Goal: Check status: Check status

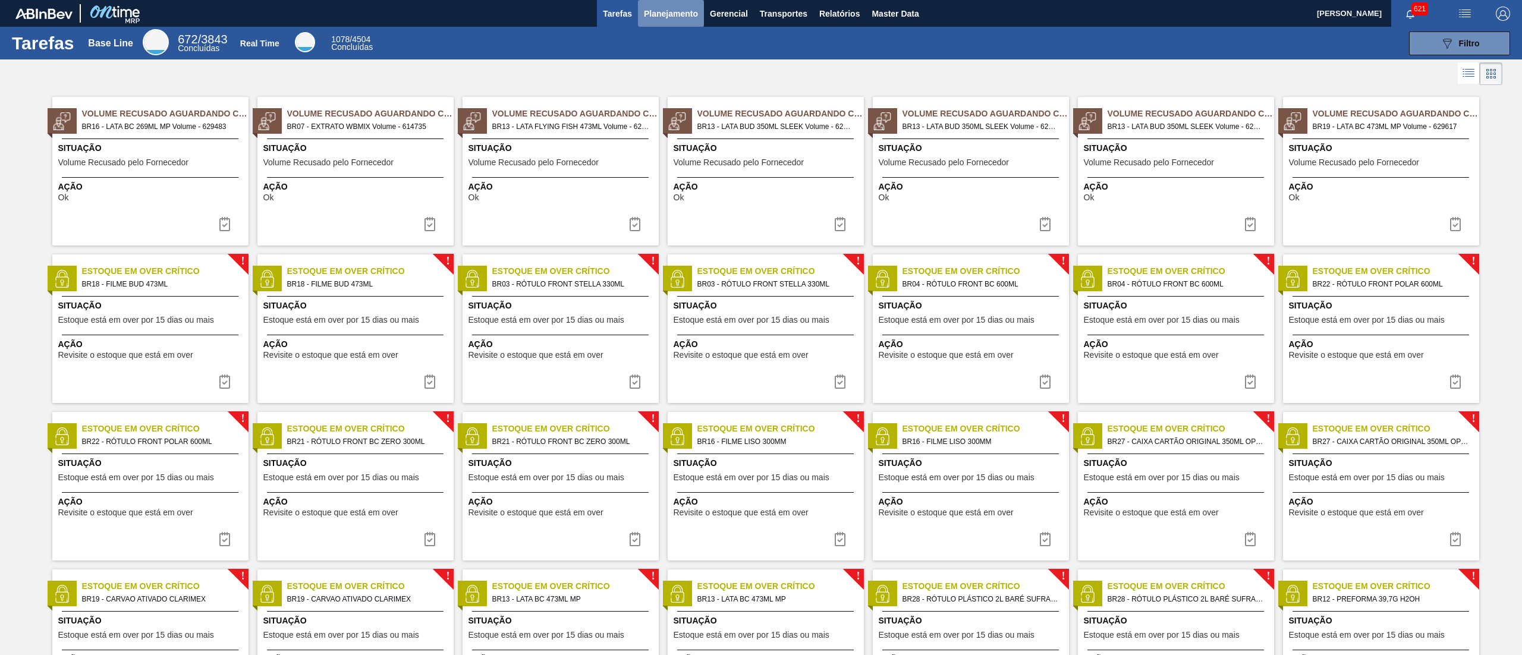
click at [681, 21] on button "Planejamento" at bounding box center [671, 13] width 66 height 27
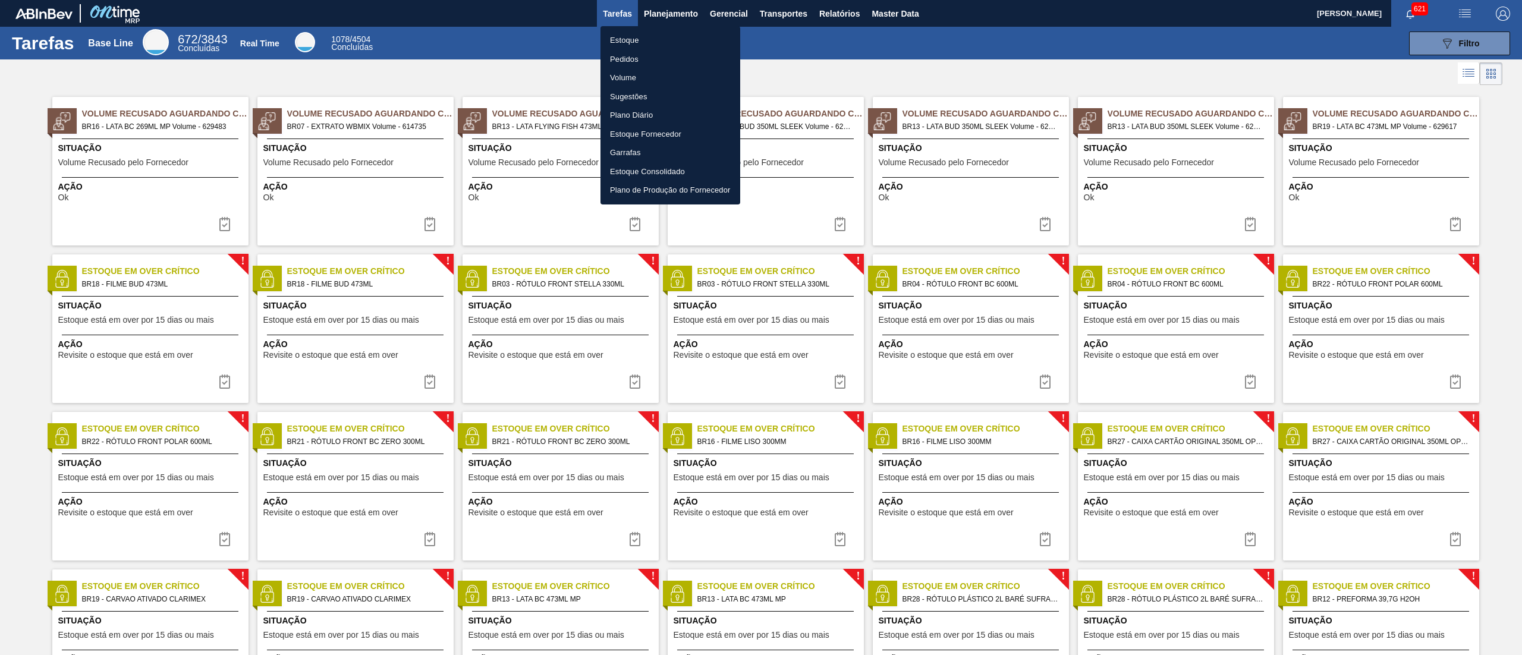
click at [659, 36] on li "Estoque" at bounding box center [671, 40] width 140 height 19
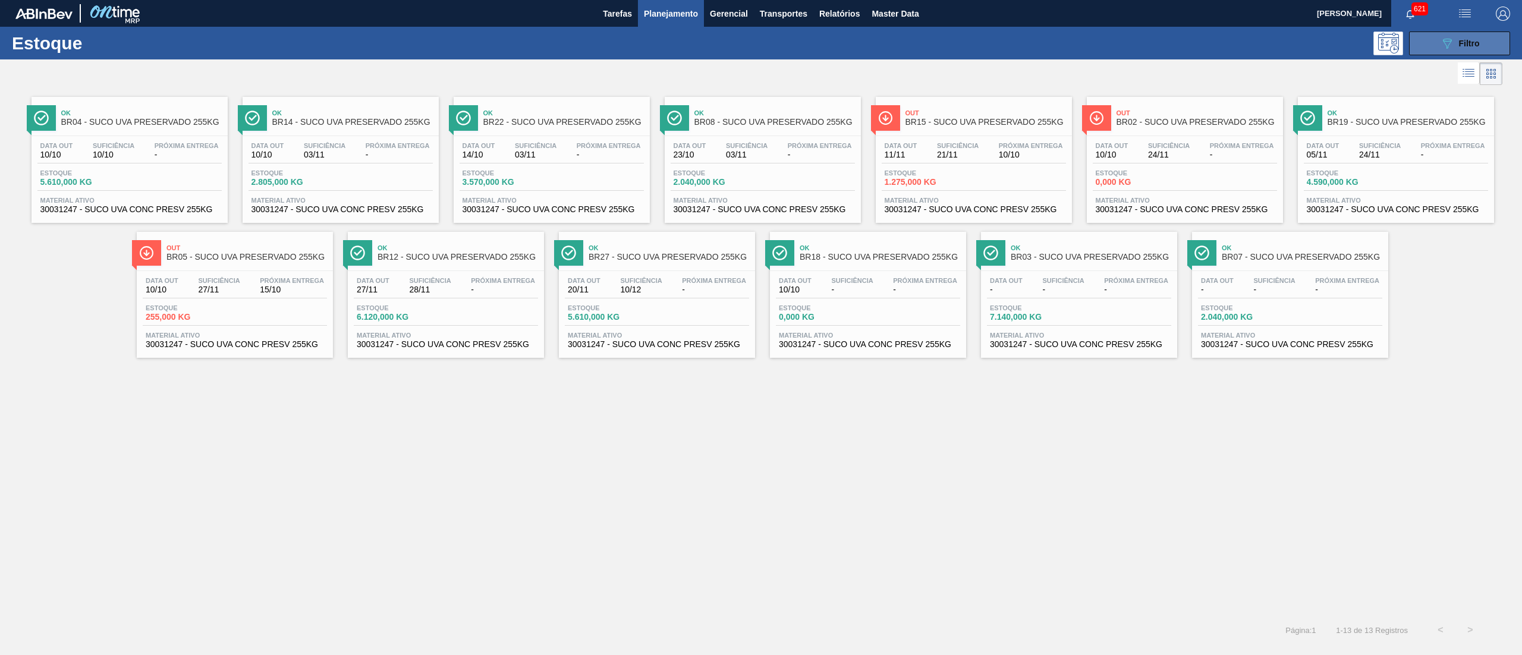
click at [1461, 37] on div "089F7B8B-B2A5-4AFE-B5C0-19BA573D28AC Filtro" at bounding box center [1460, 43] width 40 height 14
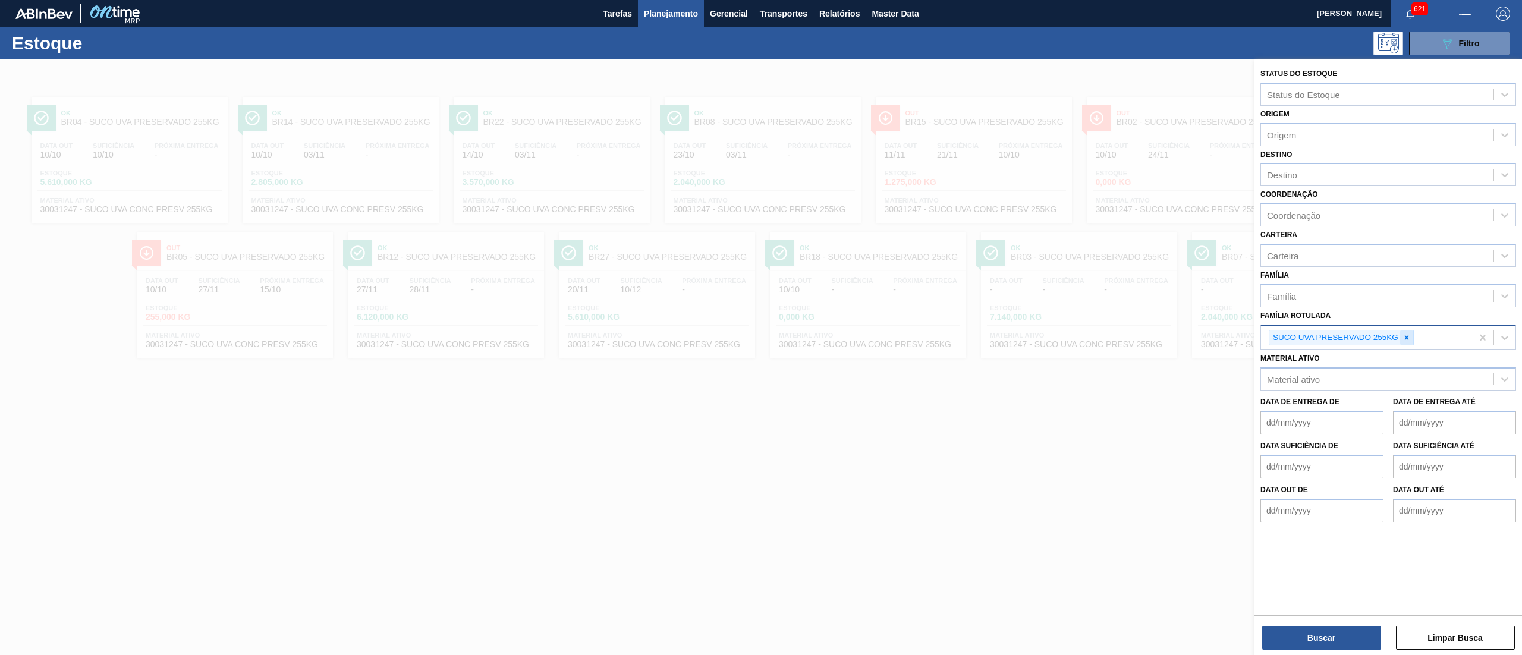
click at [1409, 334] on icon at bounding box center [1407, 338] width 8 height 8
click at [1376, 299] on div "Família" at bounding box center [1377, 295] width 233 height 17
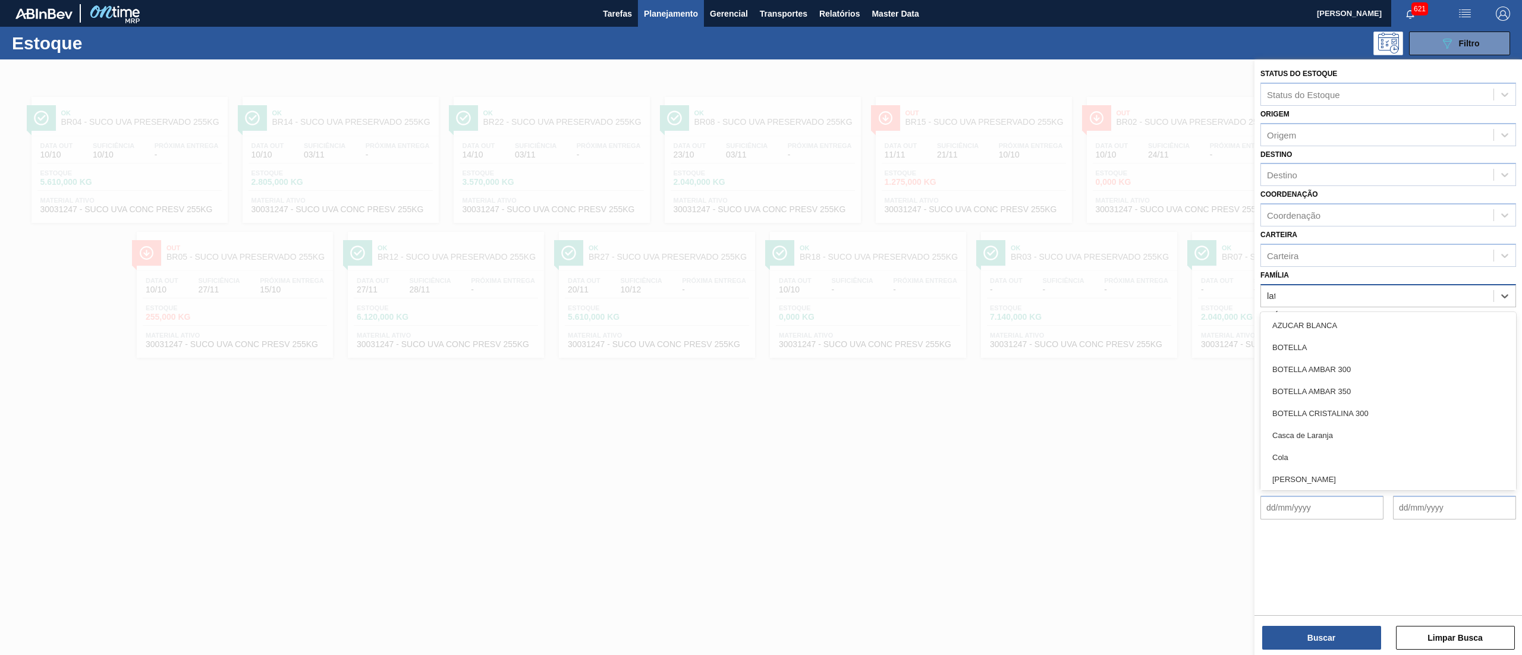
type input "lata"
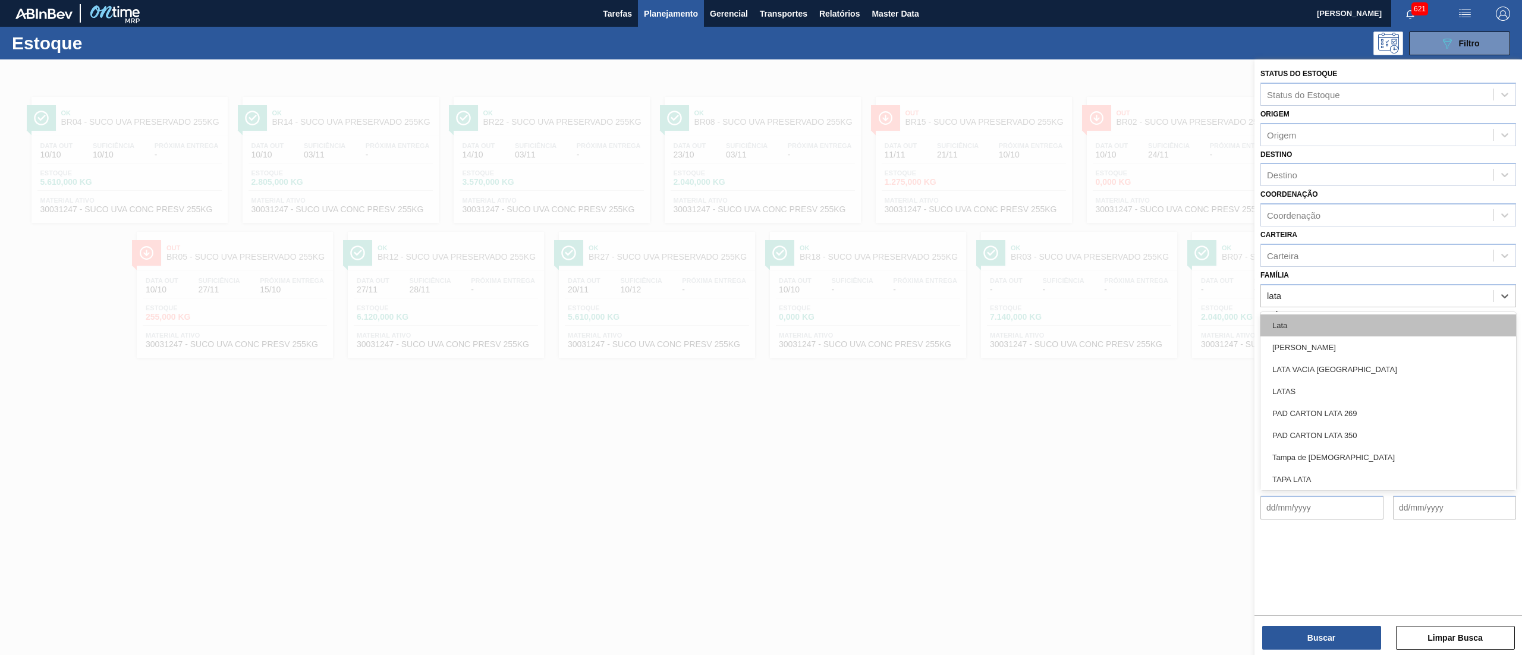
click at [1326, 323] on div "Lata" at bounding box center [1389, 326] width 256 height 22
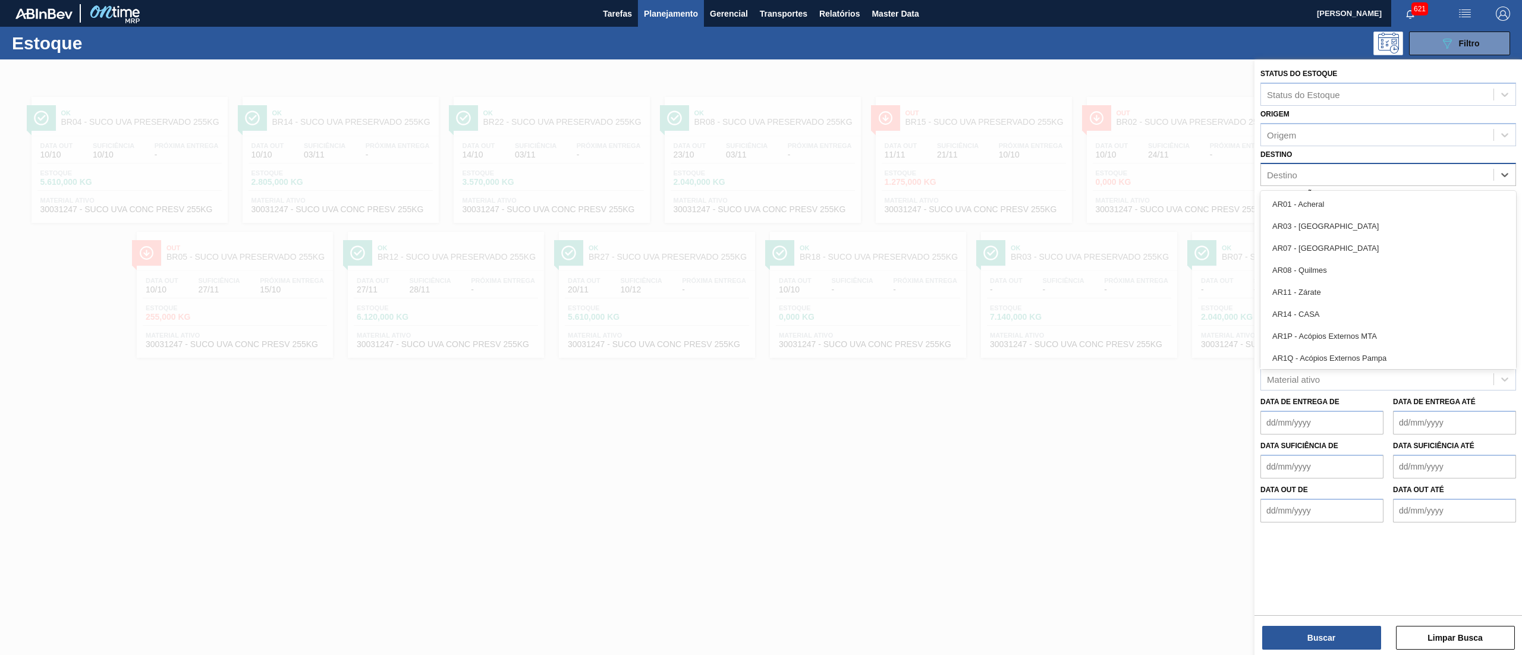
click at [1330, 183] on div "Destino" at bounding box center [1389, 174] width 256 height 23
type input "16"
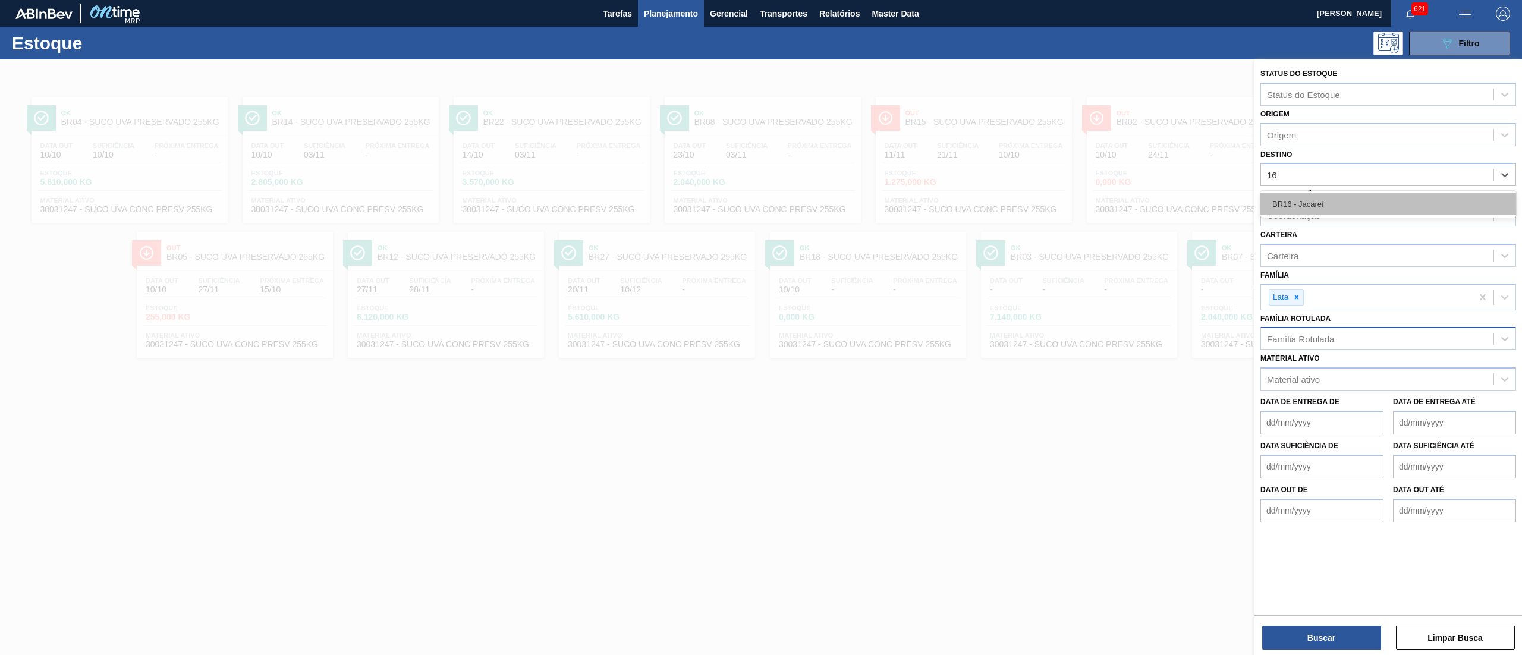
click at [1333, 202] on div "BR16 - Jacareí" at bounding box center [1389, 204] width 256 height 22
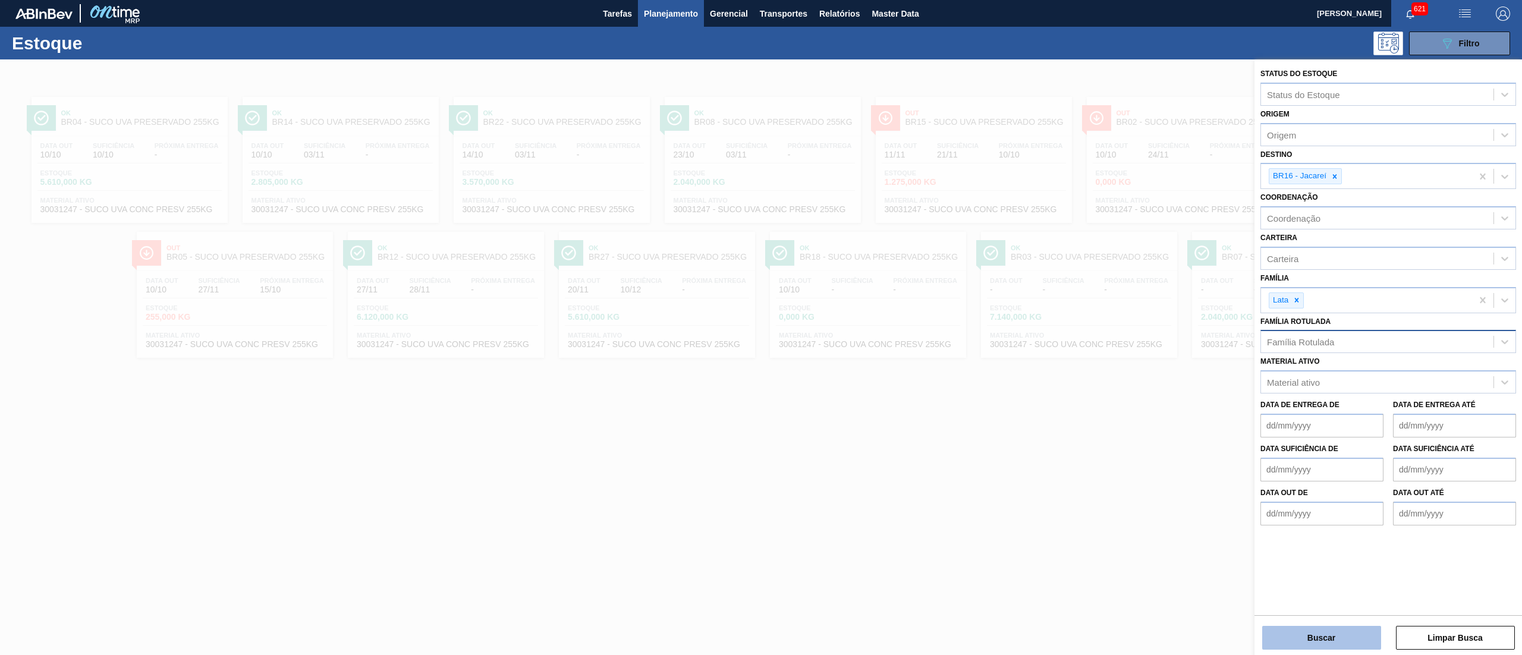
click at [1324, 647] on button "Buscar" at bounding box center [1322, 638] width 119 height 24
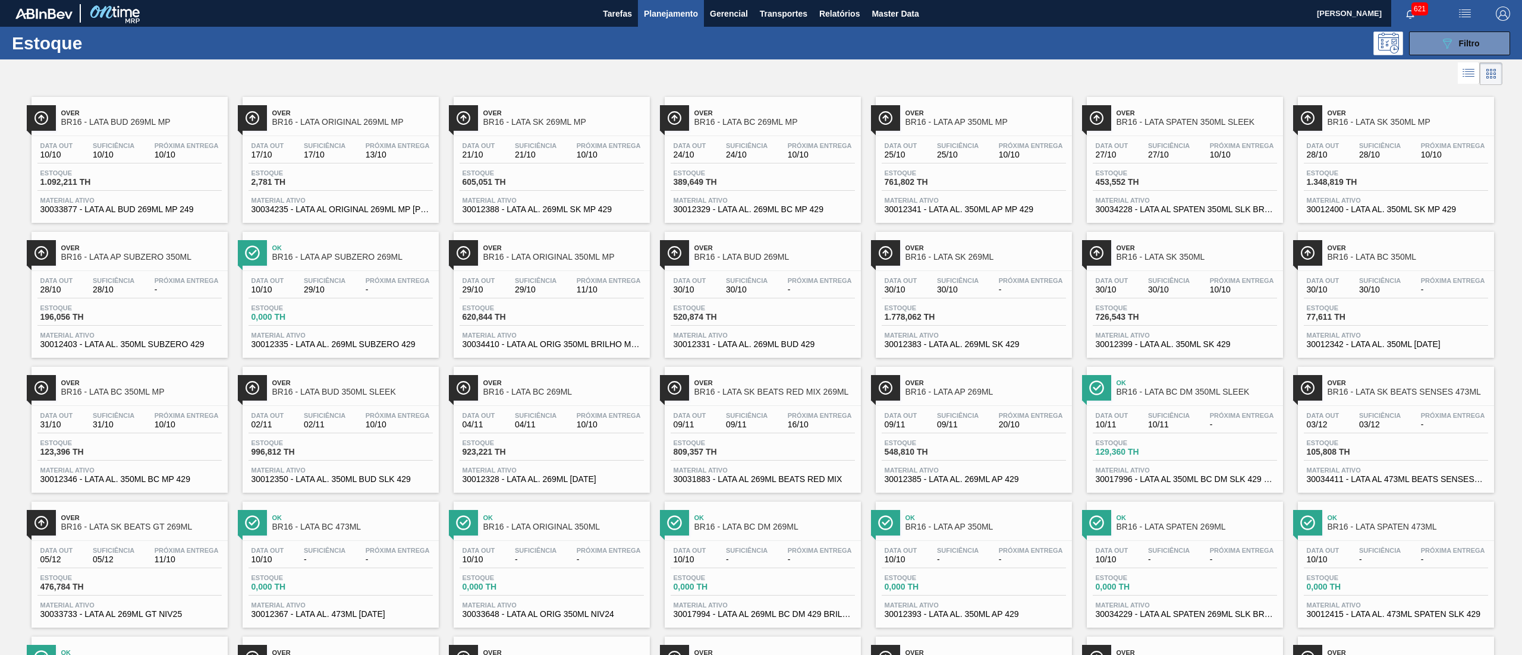
scroll to position [274, 0]
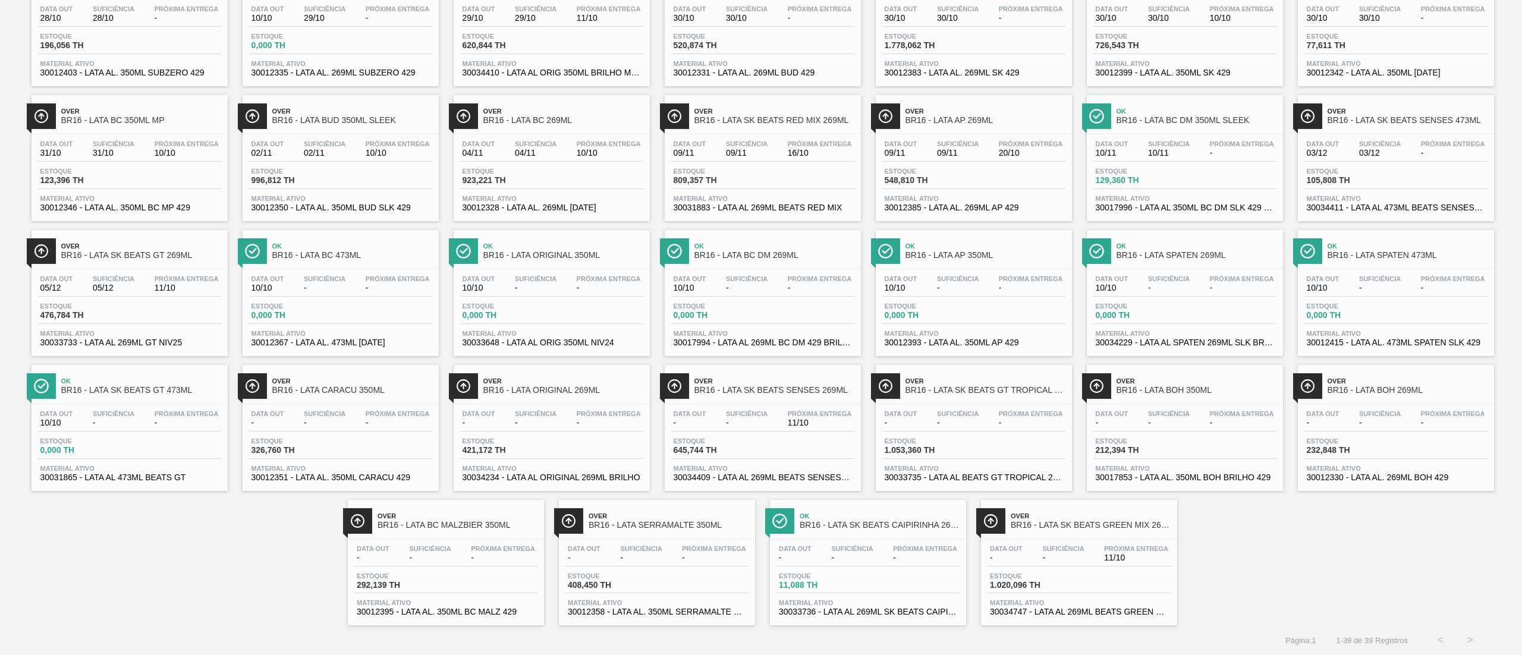
click at [1062, 558] on span "-" at bounding box center [1064, 558] width 42 height 9
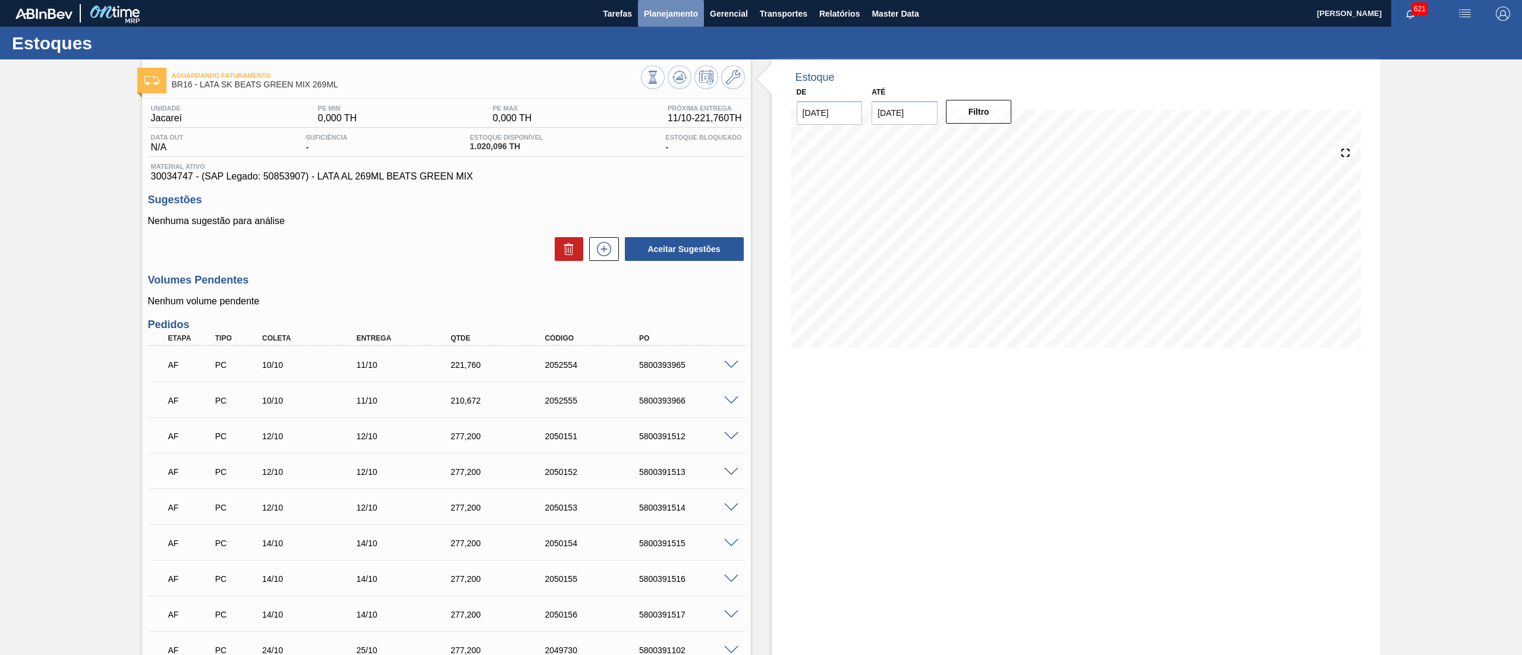
click at [681, 15] on span "Planejamento" at bounding box center [671, 14] width 54 height 14
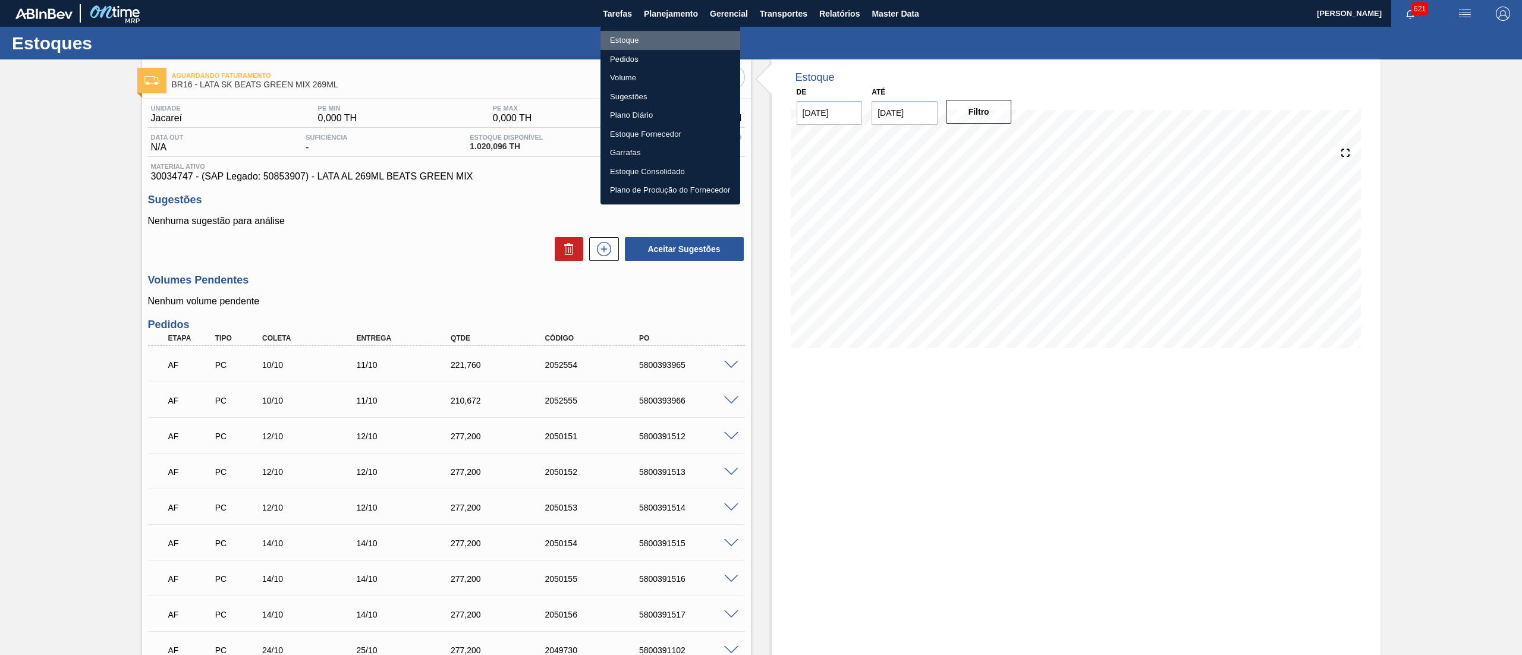
click at [678, 39] on li "Estoque" at bounding box center [671, 40] width 140 height 19
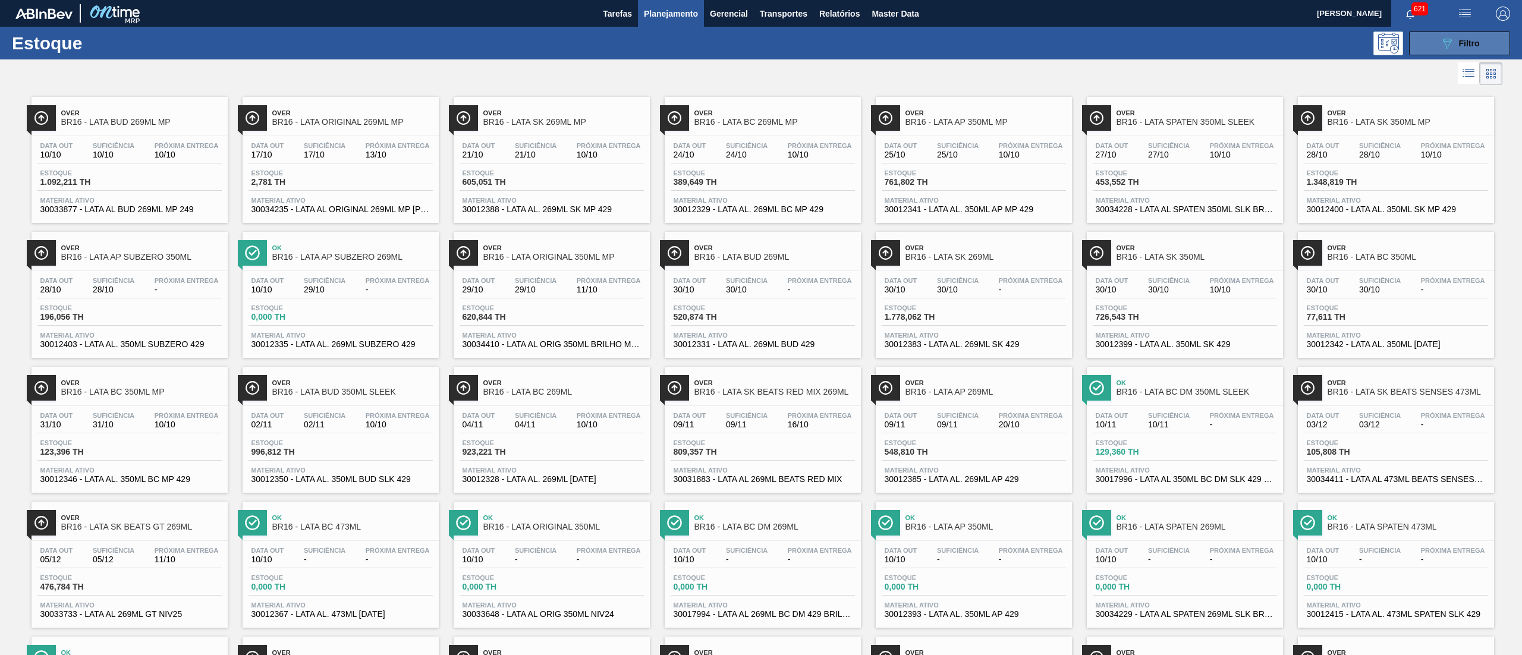
click at [1444, 47] on icon "089F7B8B-B2A5-4AFE-B5C0-19BA573D28AC" at bounding box center [1447, 43] width 14 height 14
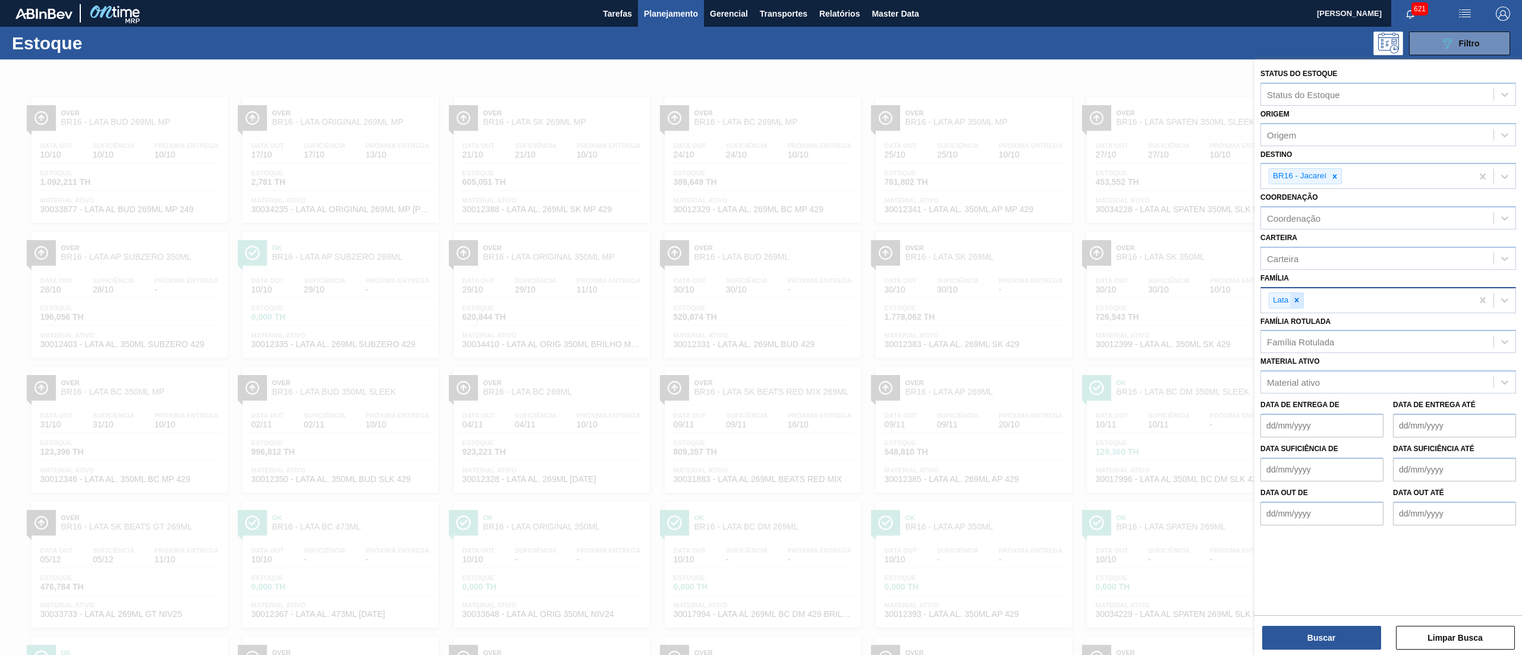
click at [1295, 296] on icon at bounding box center [1297, 300] width 8 height 8
type input "caix"
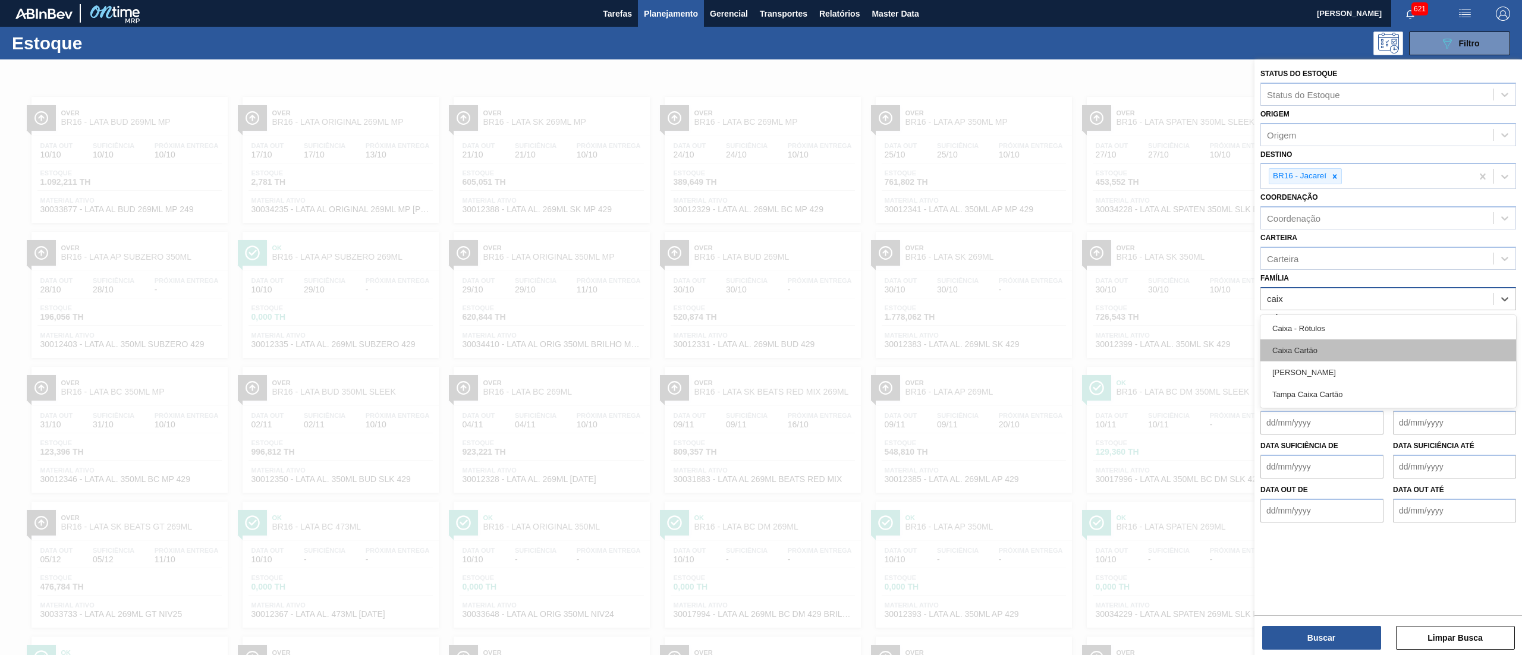
click at [1319, 354] on div "Caixa Cartão" at bounding box center [1389, 351] width 256 height 22
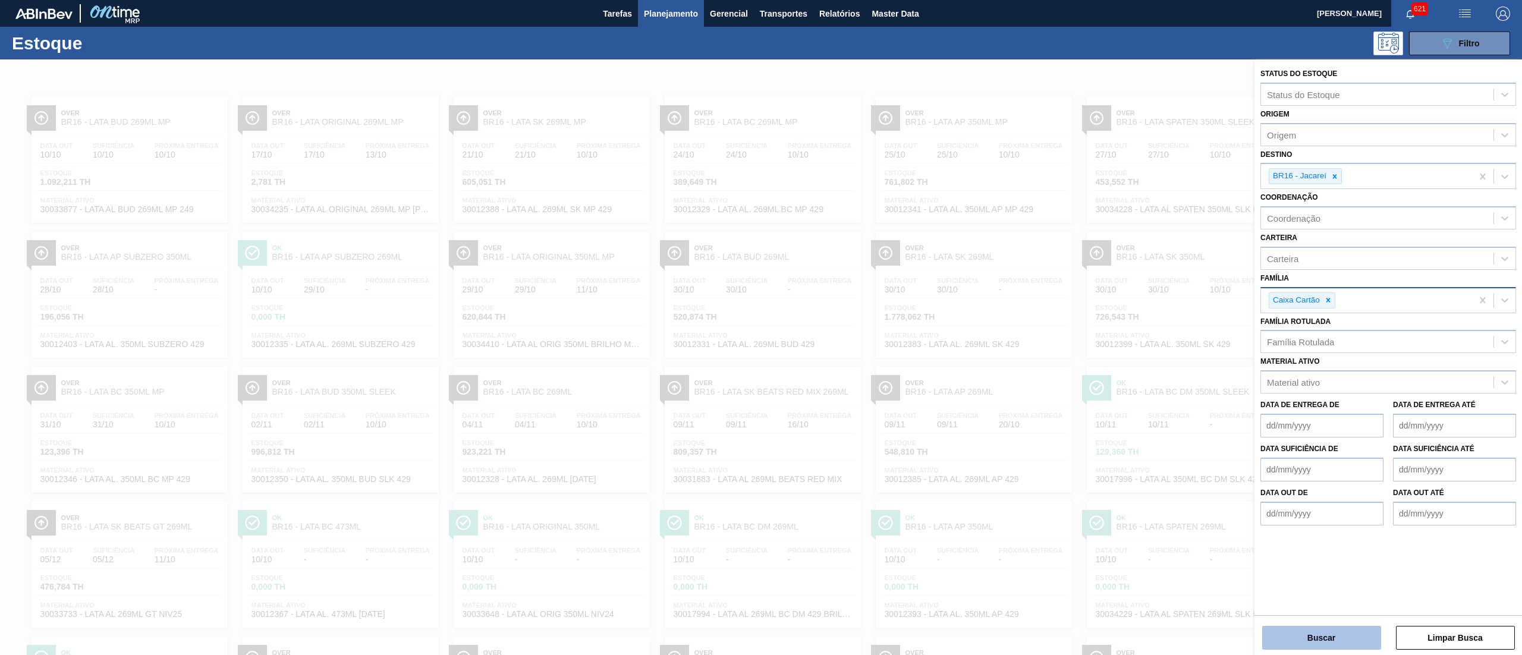
click at [1314, 628] on button "Buscar" at bounding box center [1322, 638] width 119 height 24
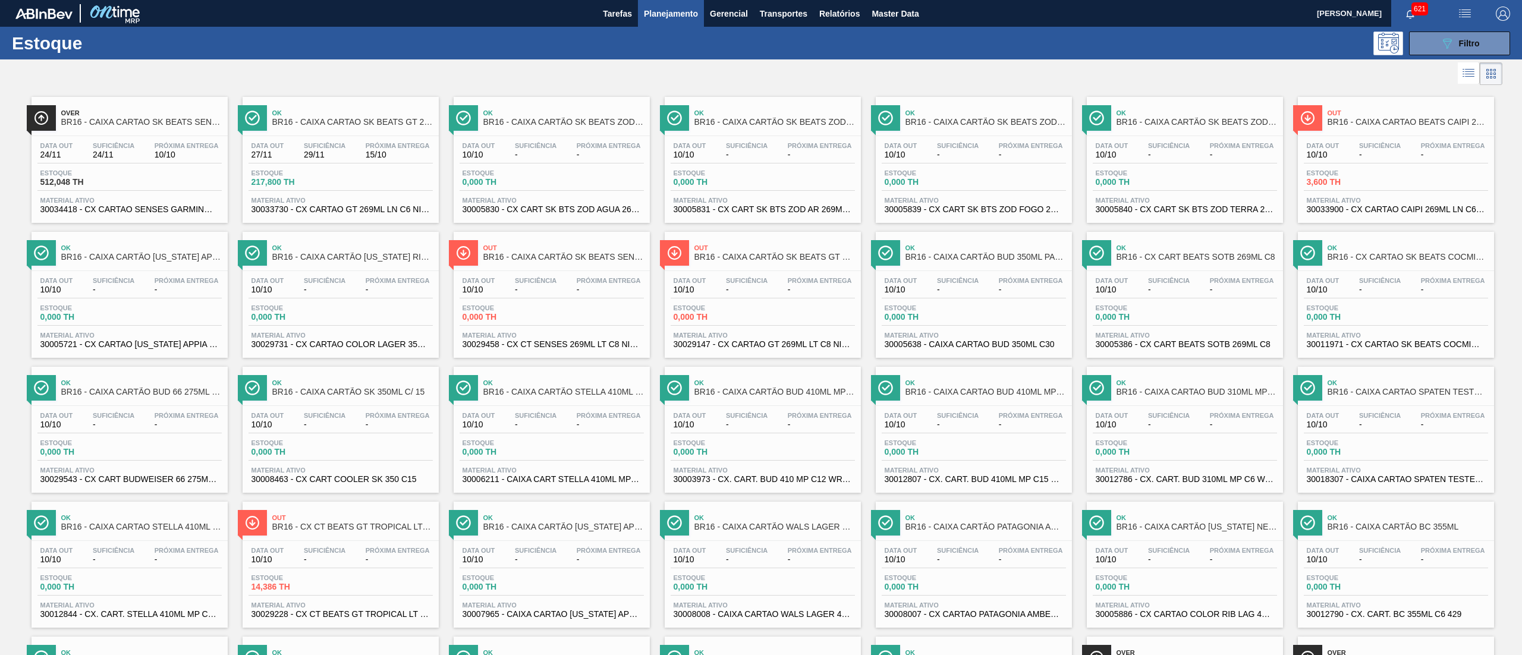
scroll to position [410, 0]
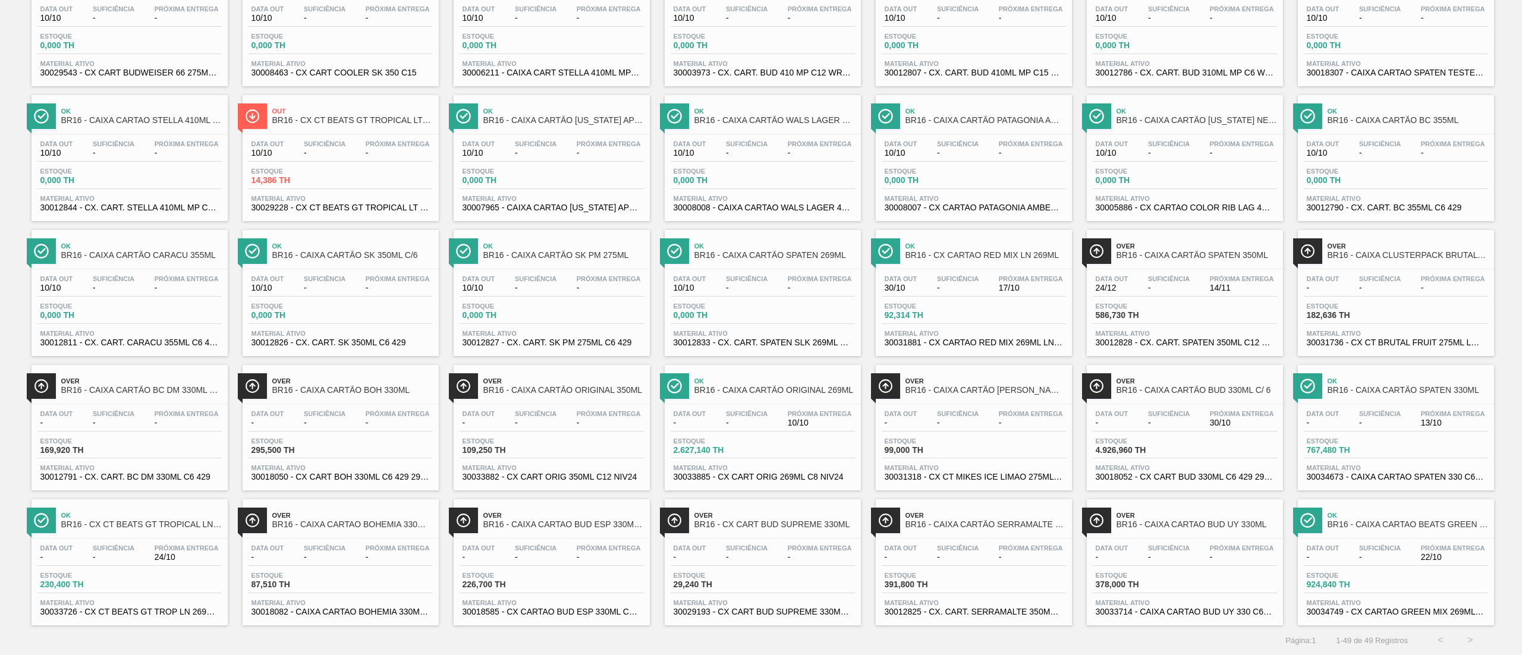
click at [1423, 563] on div "Data out - Suficiência - Próxima Entrega 22/10" at bounding box center [1396, 555] width 184 height 21
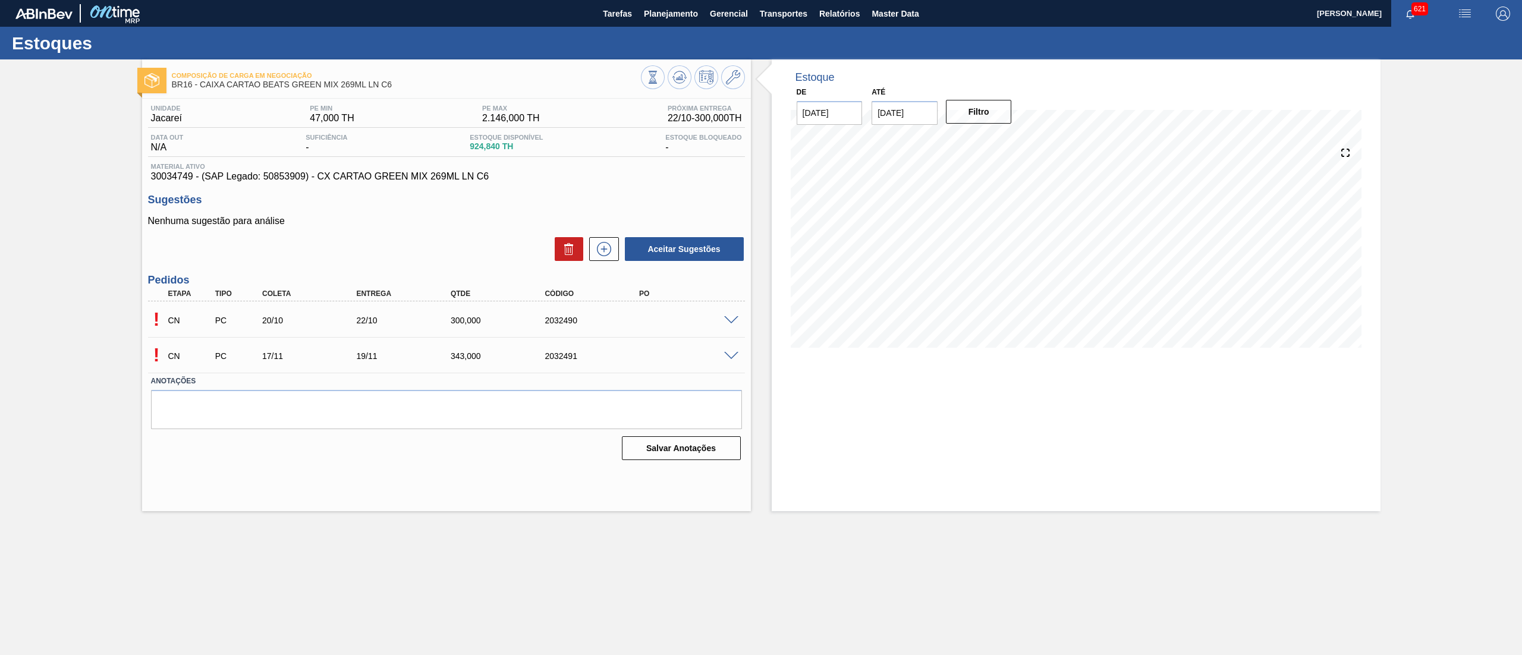
click at [731, 319] on span at bounding box center [731, 320] width 14 height 9
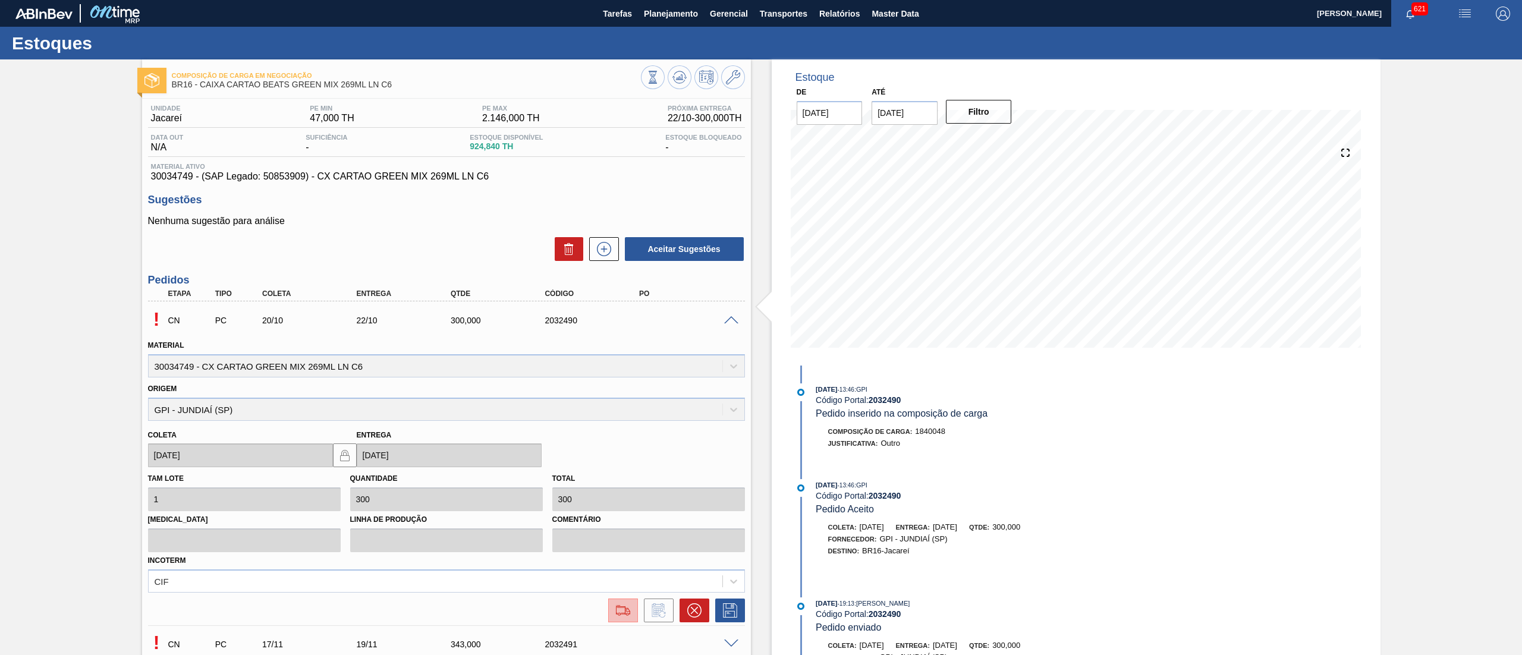
click at [620, 604] on img at bounding box center [623, 611] width 19 height 14
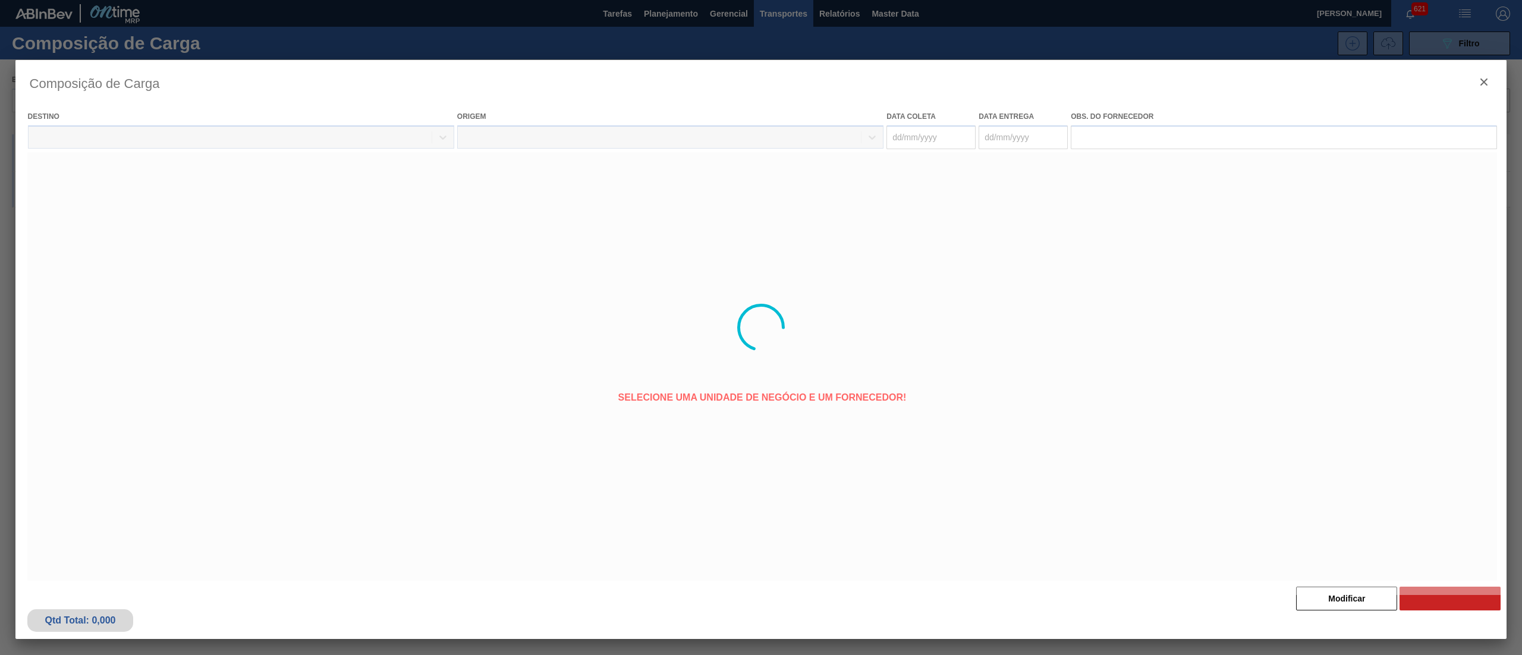
type coleta "[DATE]"
type Entrega "[DATE]"
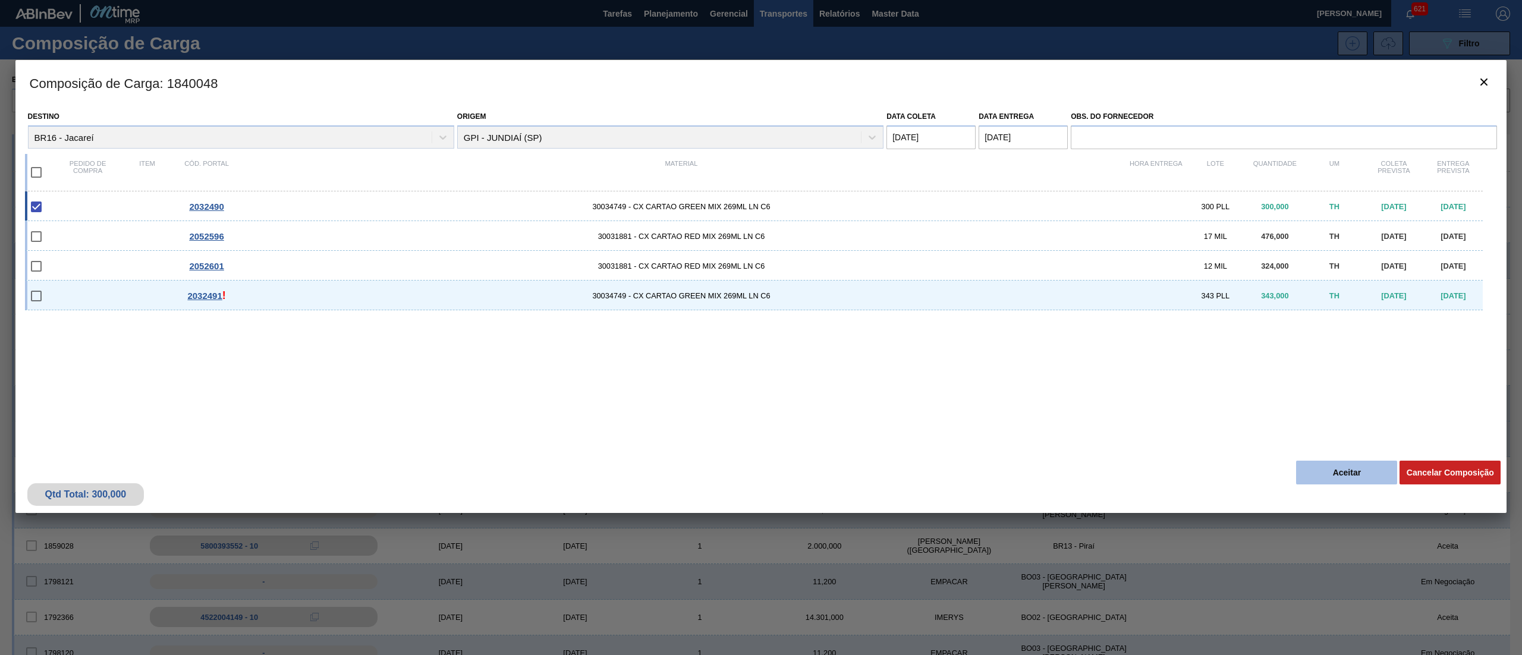
click at [1357, 470] on button "Aceitar" at bounding box center [1347, 473] width 101 height 24
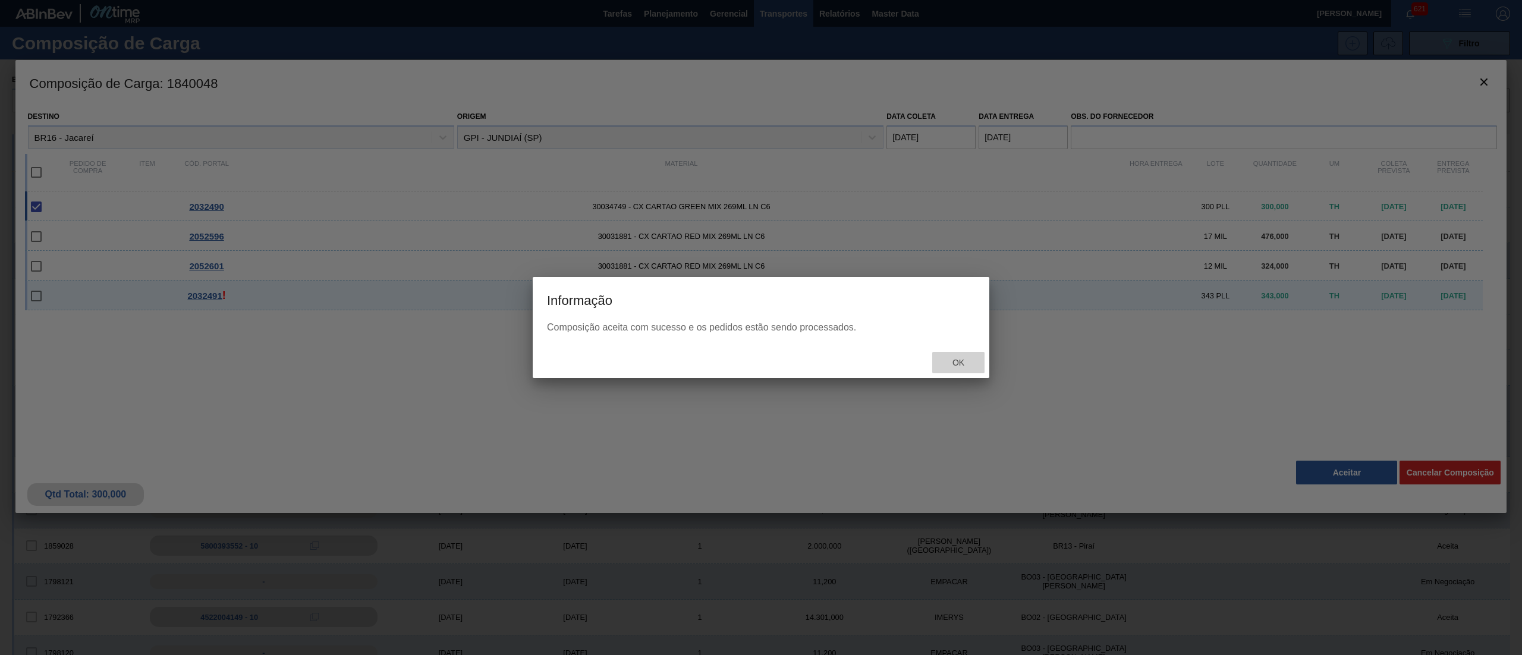
click at [971, 354] on div "Ok" at bounding box center [959, 363] width 52 height 22
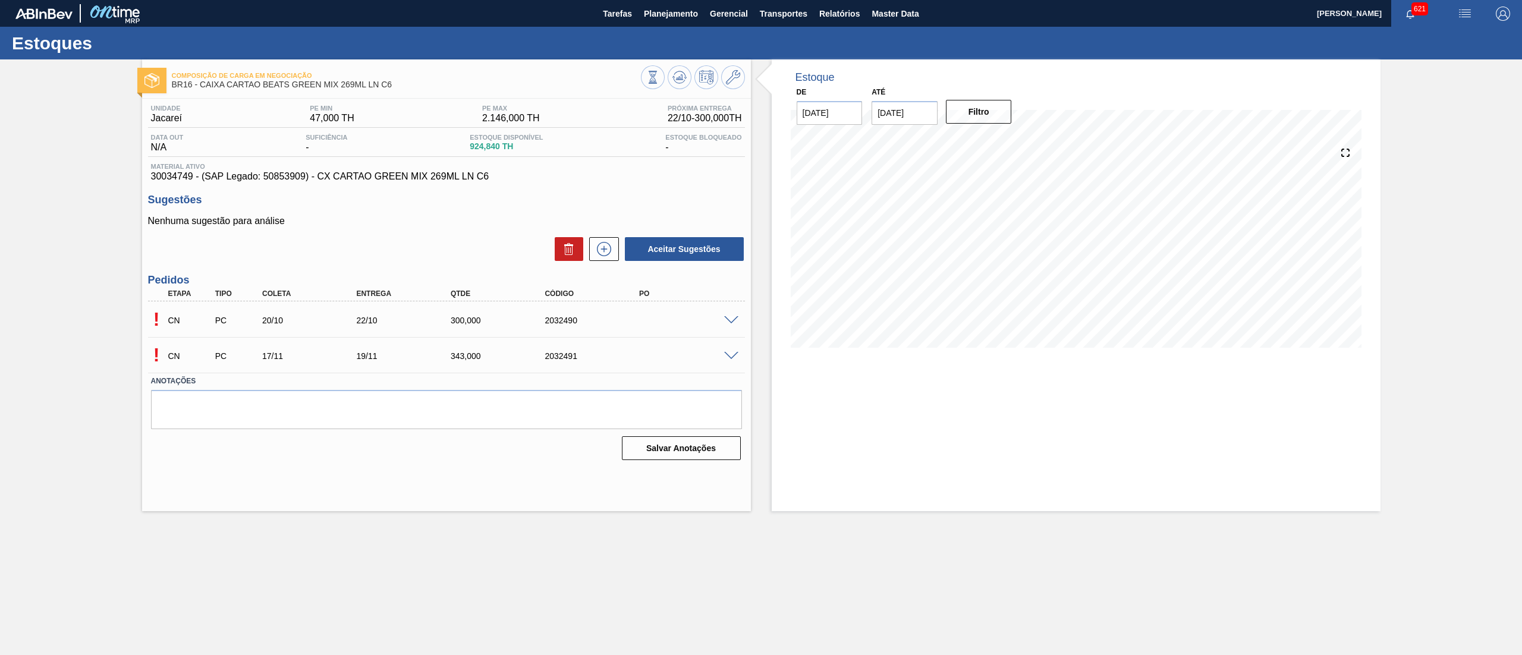
click at [727, 354] on span at bounding box center [731, 356] width 14 height 9
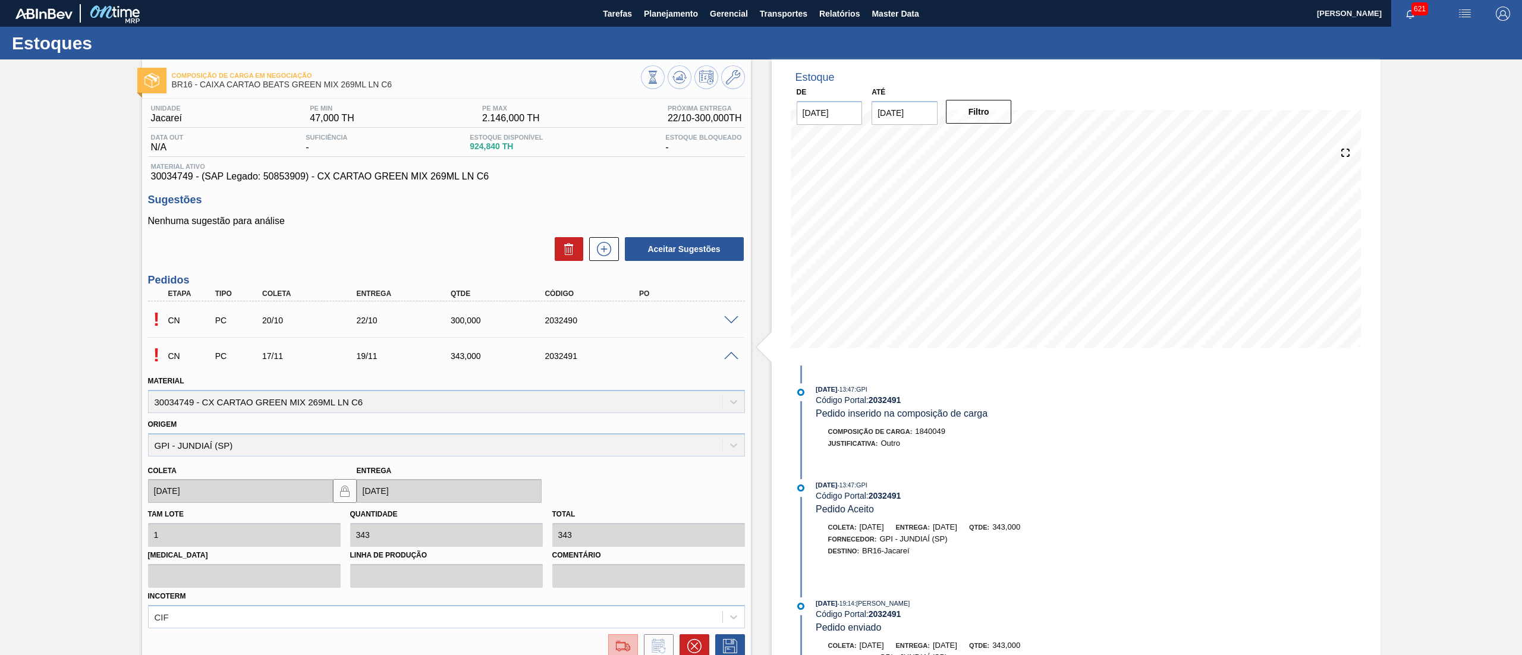
click at [617, 646] on img at bounding box center [623, 646] width 19 height 14
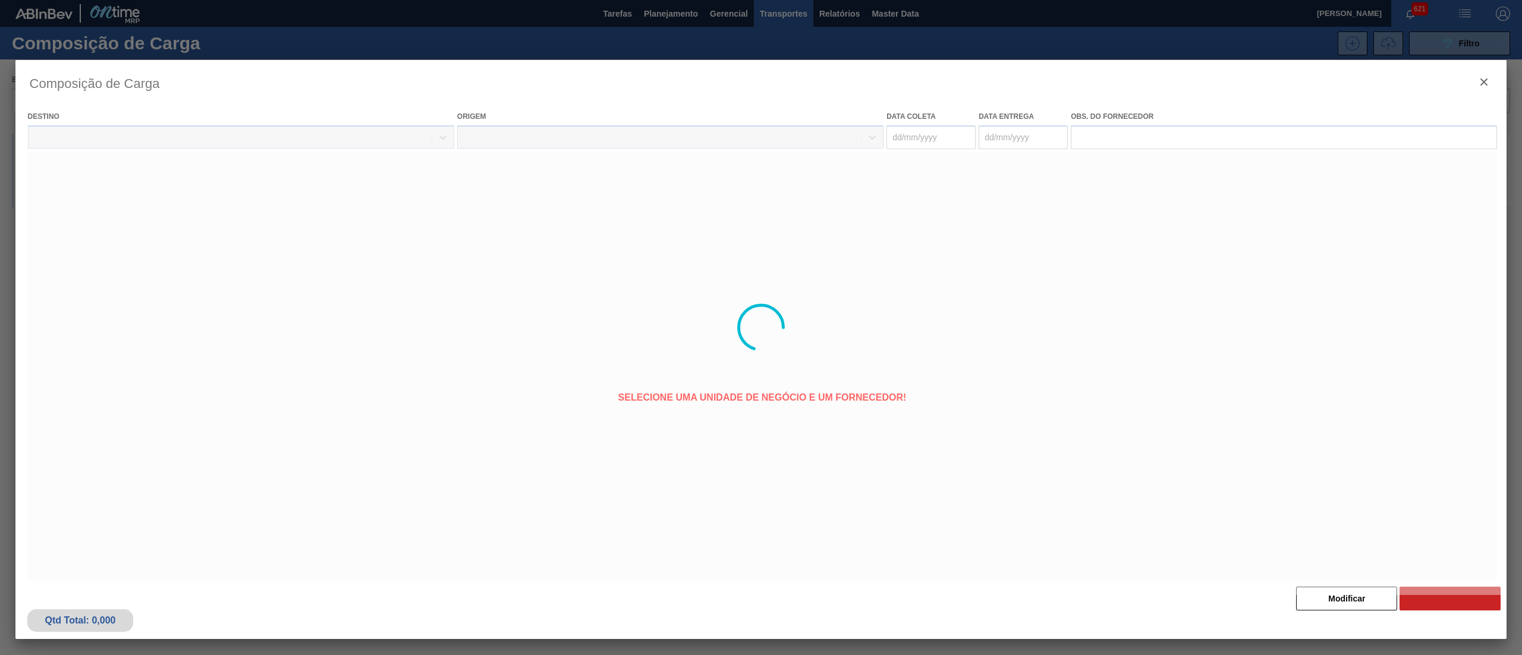
type coleta "[DATE]"
type Entrega "[DATE]"
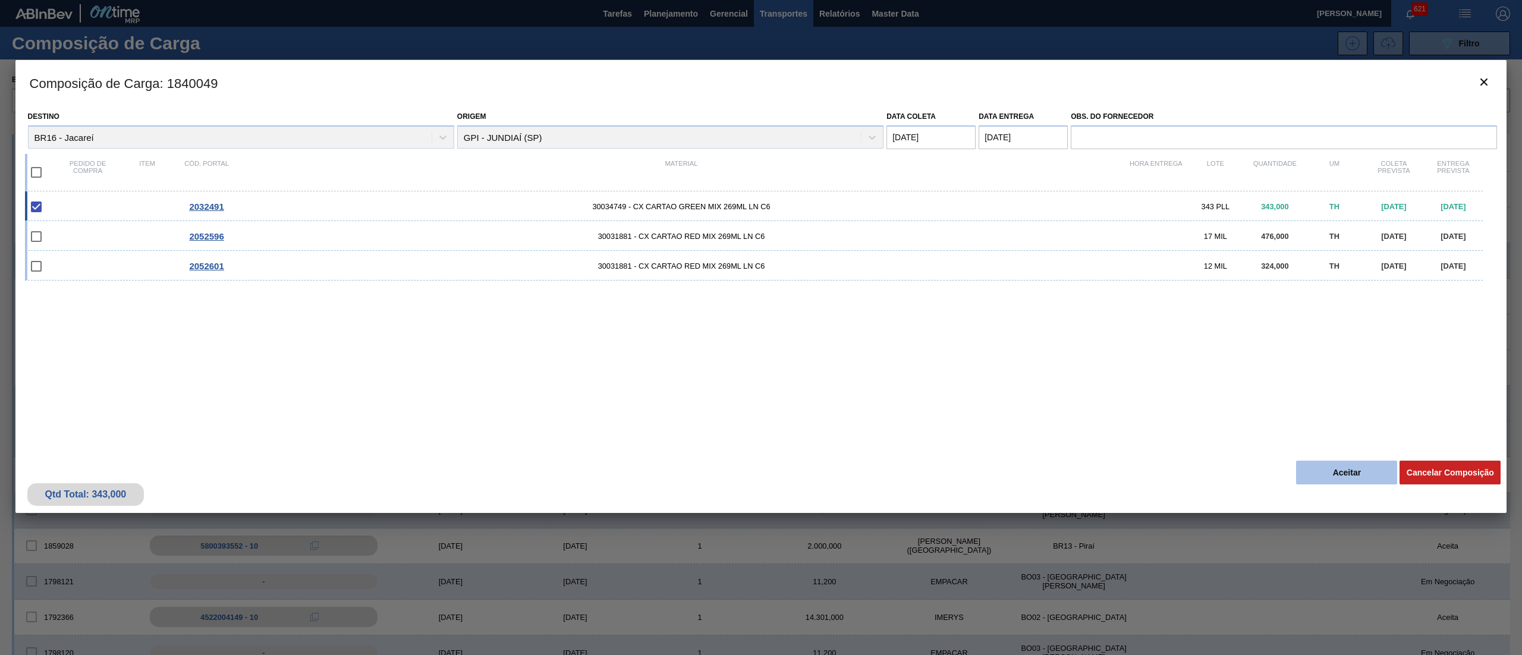
click at [1338, 465] on button "Aceitar" at bounding box center [1347, 473] width 101 height 24
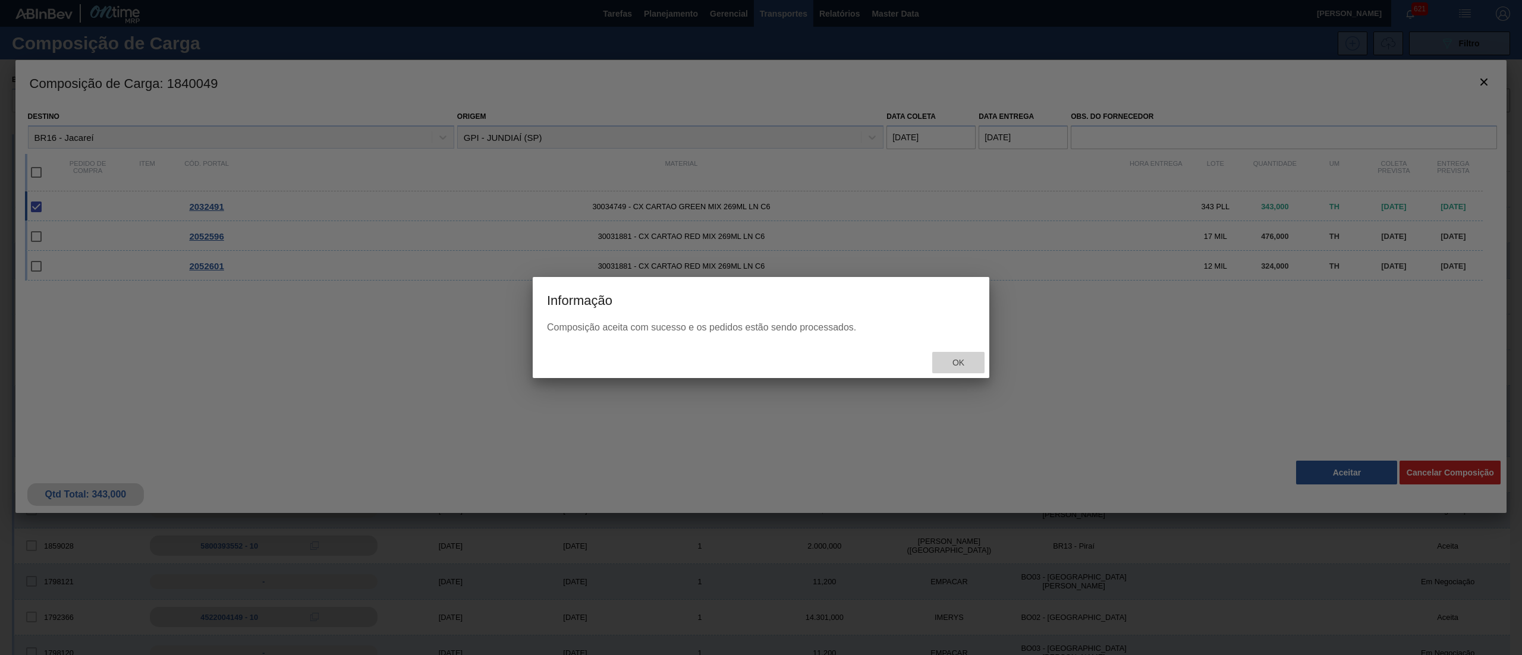
click at [974, 368] on div "Ok" at bounding box center [959, 363] width 52 height 22
